Goal: Check status: Check status

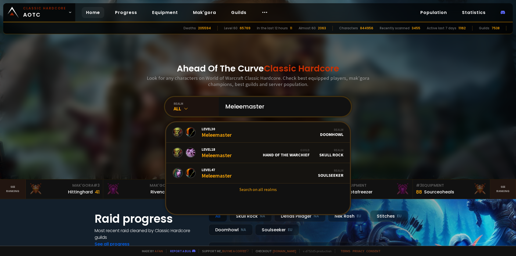
click at [127, 119] on div "Ahead Of The Curve Classic Hardcore Look for any characters on World of Warcraf…" at bounding box center [258, 89] width 324 height 179
drag, startPoint x: 266, startPoint y: 107, endPoint x: 171, endPoint y: 86, distance: 96.8
click at [173, 87] on div "Ahead Of The Curve Classic Hardcore Look for any characters on World of Warcraf…" at bounding box center [258, 89] width 324 height 179
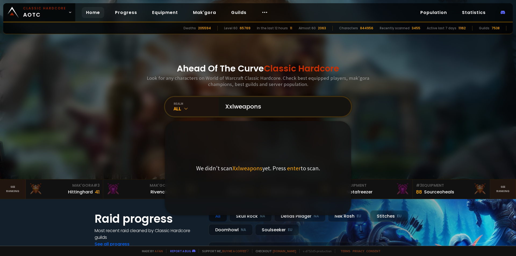
drag, startPoint x: 207, startPoint y: 94, endPoint x: 191, endPoint y: 92, distance: 16.2
click at [191, 92] on div "Ahead Of The Curve Classic Hardcore Look for any characters on World of Warcraf…" at bounding box center [258, 89] width 324 height 179
type input "Xxlweapons"
click at [391, 67] on div "Ahead Of The Curve Classic Hardcore Look for any characters on World of Warcraf…" at bounding box center [258, 89] width 324 height 179
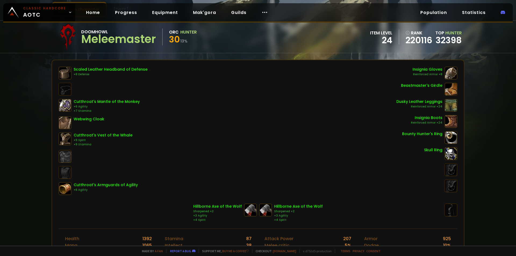
scroll to position [54, 0]
